Goal: Information Seeking & Learning: Learn about a topic

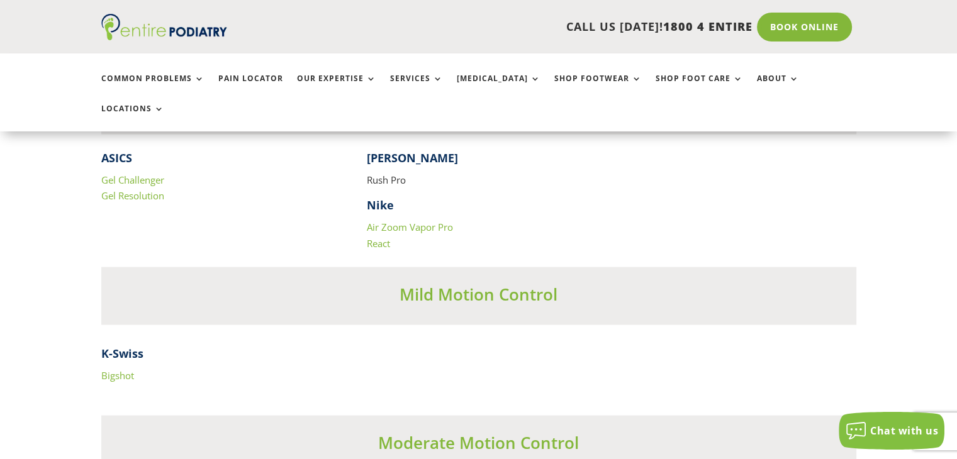
scroll to position [2623, 0]
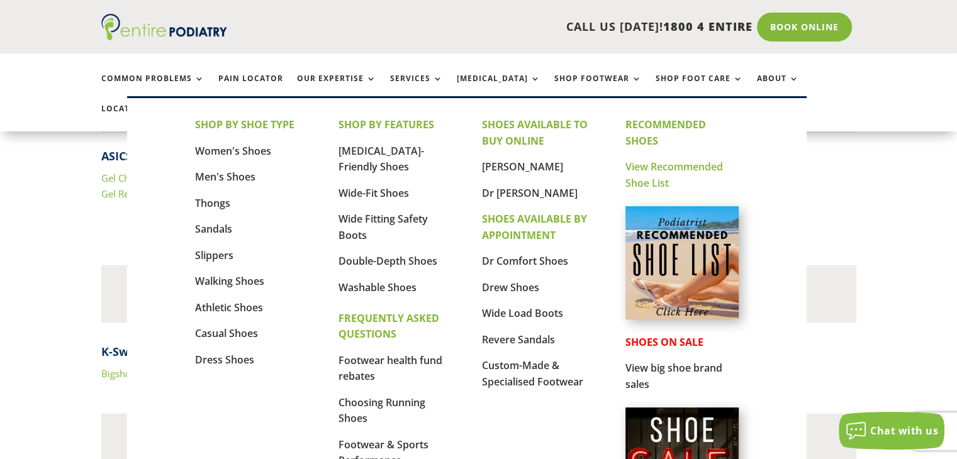
click at [663, 170] on link "View Recommended Shoe List" at bounding box center [675, 175] width 98 height 30
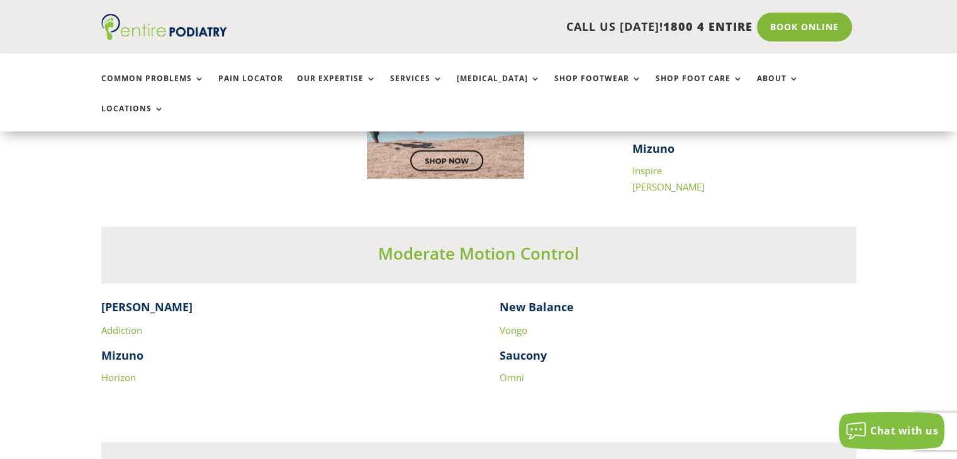
scroll to position [2375, 0]
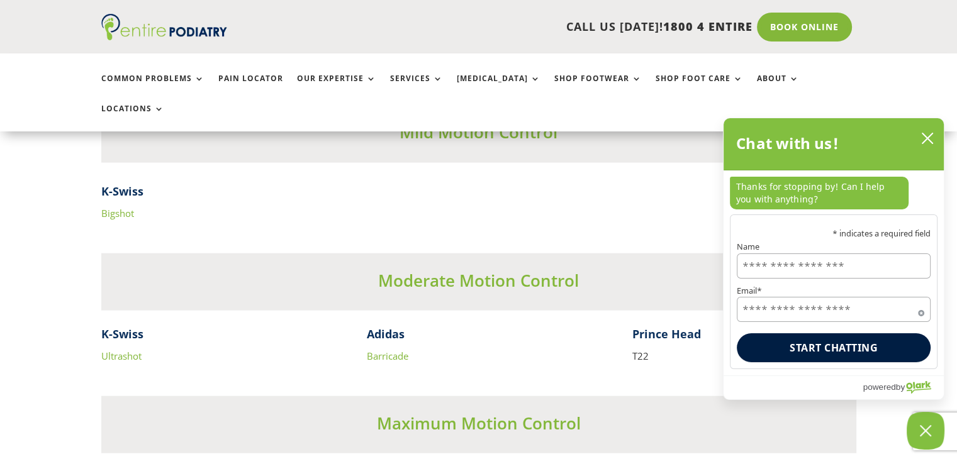
scroll to position [2929, 0]
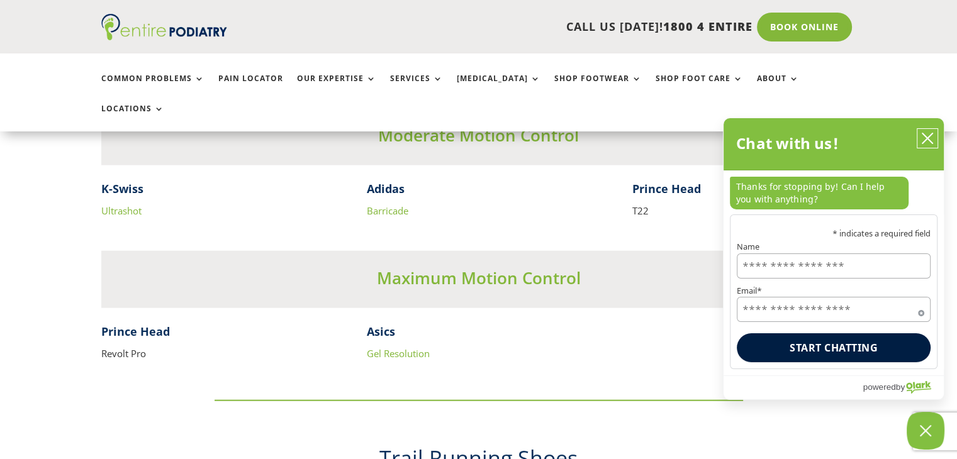
click at [930, 140] on icon "close chatbox" at bounding box center [927, 138] width 13 height 13
